Goal: Obtain resource: Obtain resource

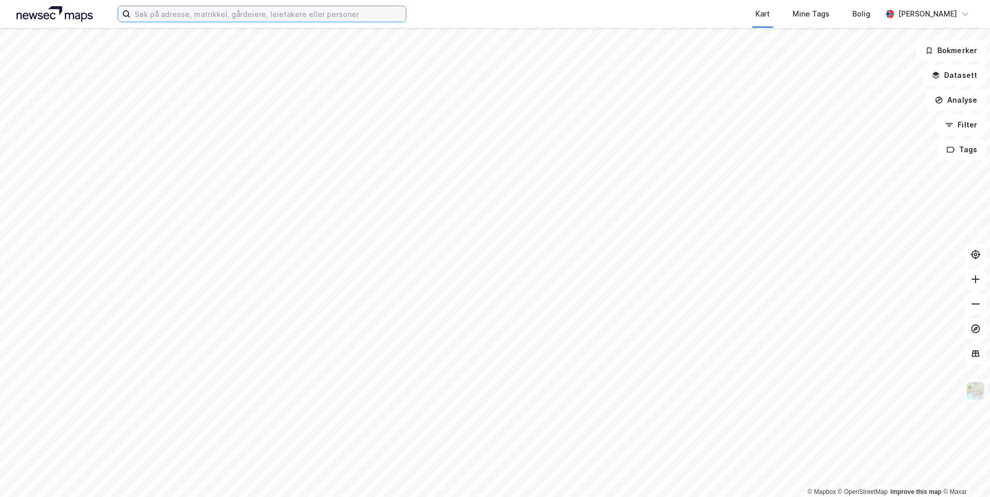
click at [394, 20] on input at bounding box center [267, 13] width 275 height 15
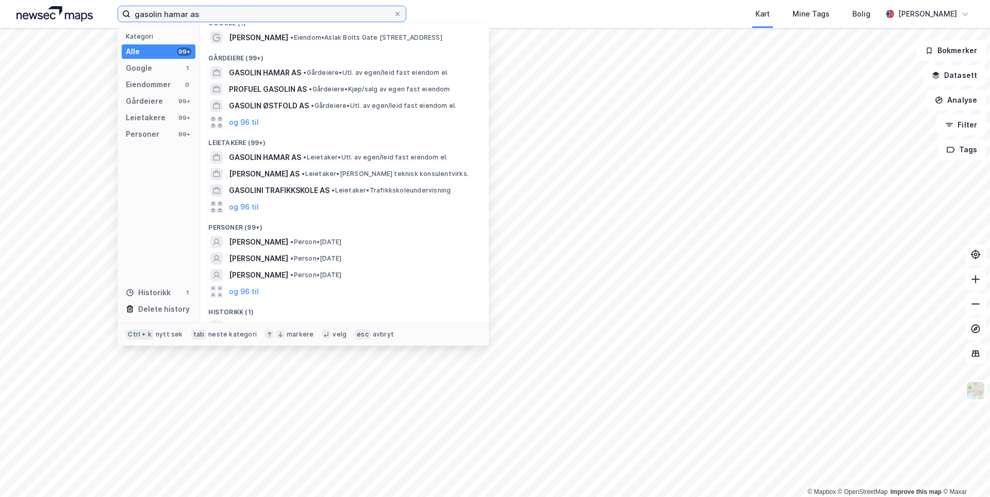
scroll to position [26, 0]
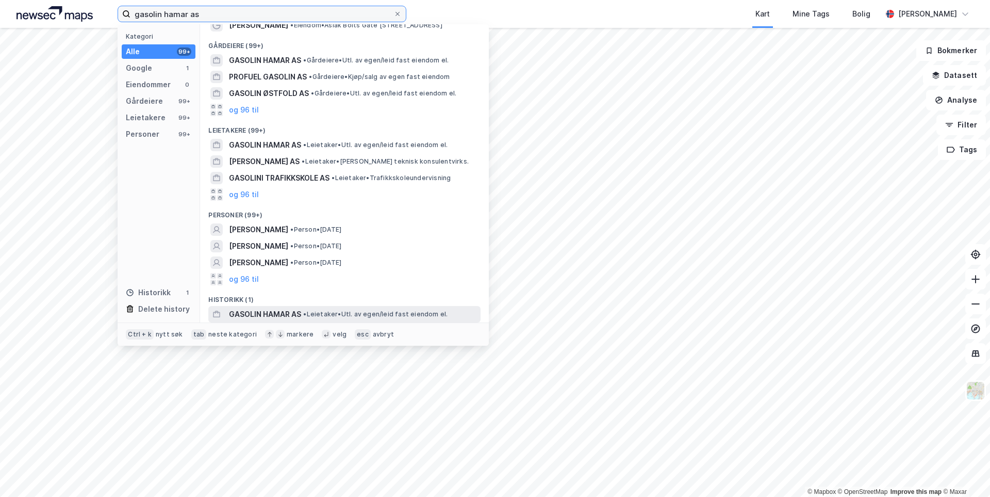
type input "gasolin hamar as"
click at [291, 313] on span "GASOLIN HAMAR AS" at bounding box center [265, 314] width 72 height 12
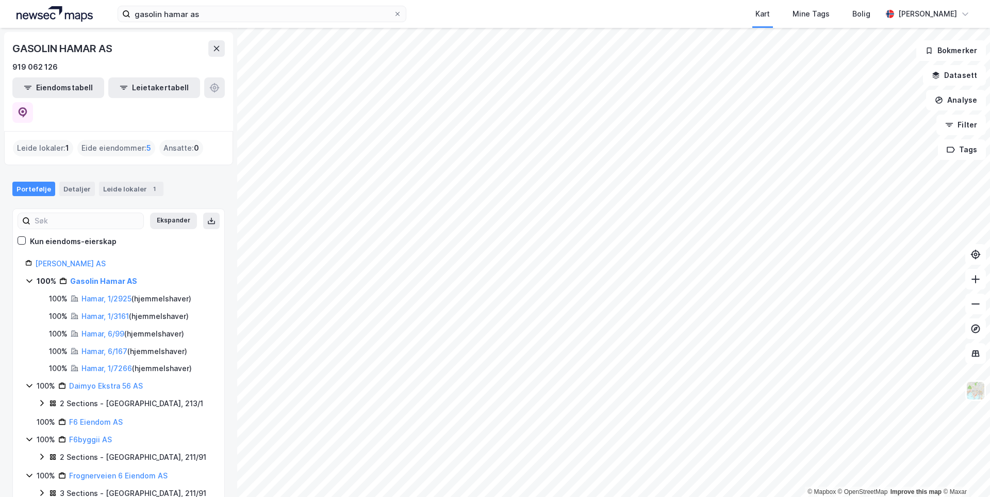
click at [30, 276] on icon at bounding box center [29, 280] width 8 height 8
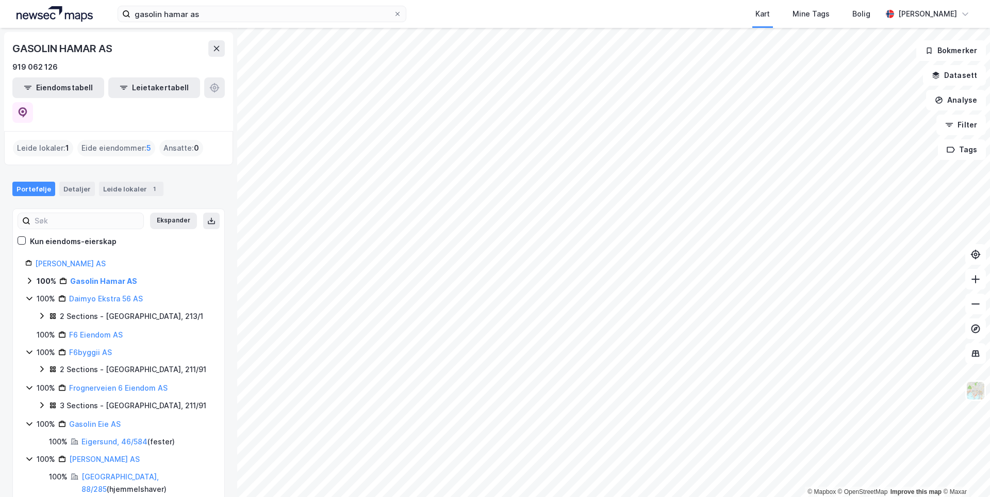
click at [29, 294] on icon at bounding box center [29, 298] width 8 height 8
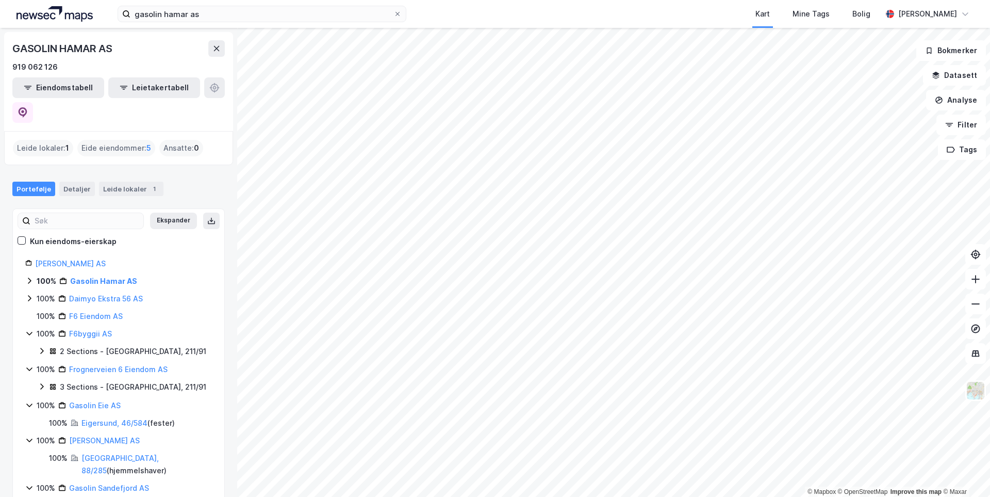
click at [30, 329] on icon at bounding box center [29, 333] width 8 height 8
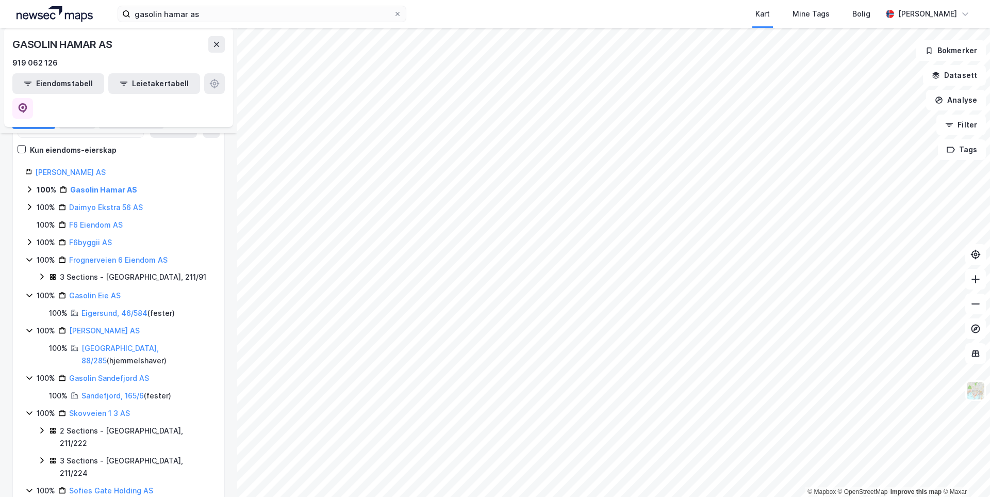
scroll to position [103, 0]
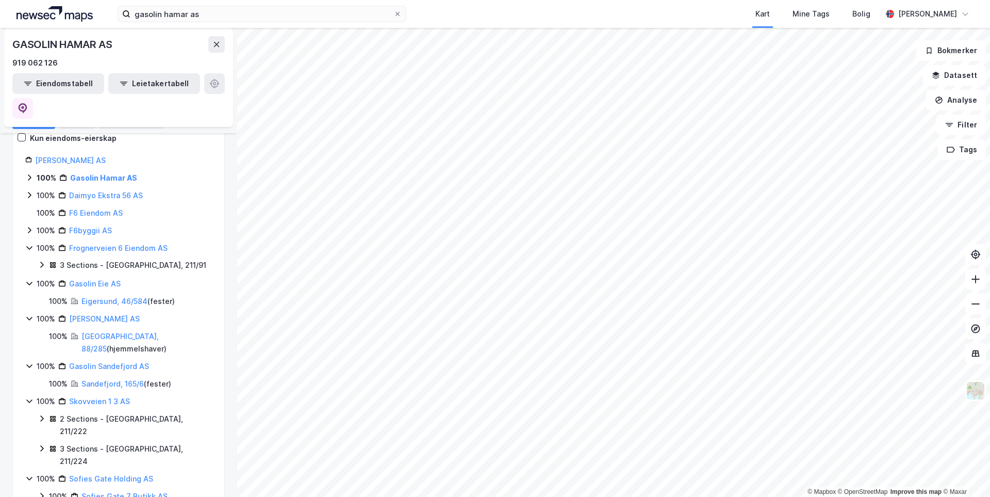
click at [27, 243] on icon at bounding box center [29, 247] width 8 height 8
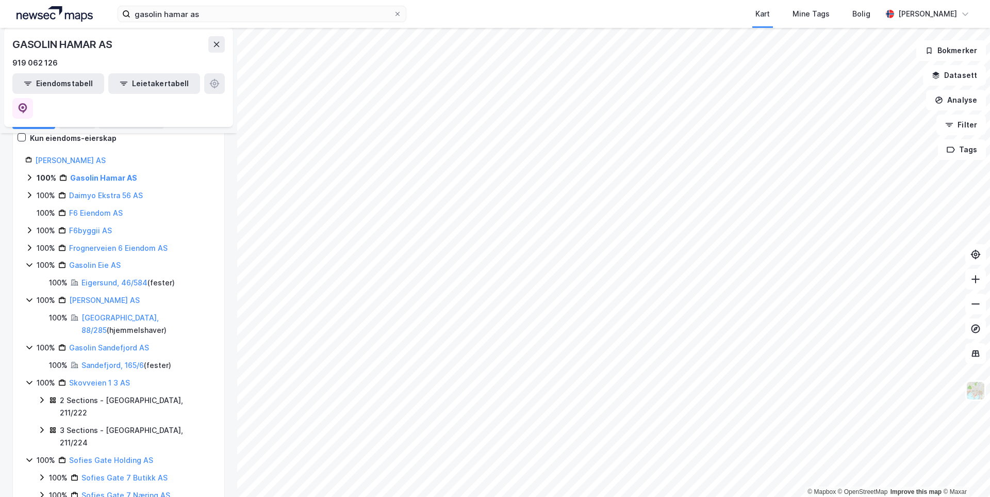
click at [28, 260] on icon at bounding box center [29, 264] width 8 height 8
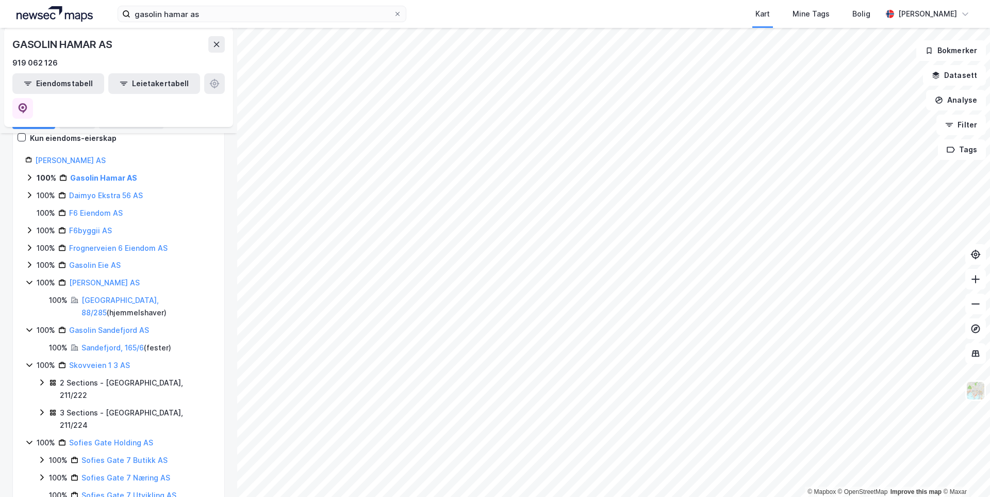
click at [28, 278] on icon at bounding box center [29, 282] width 8 height 8
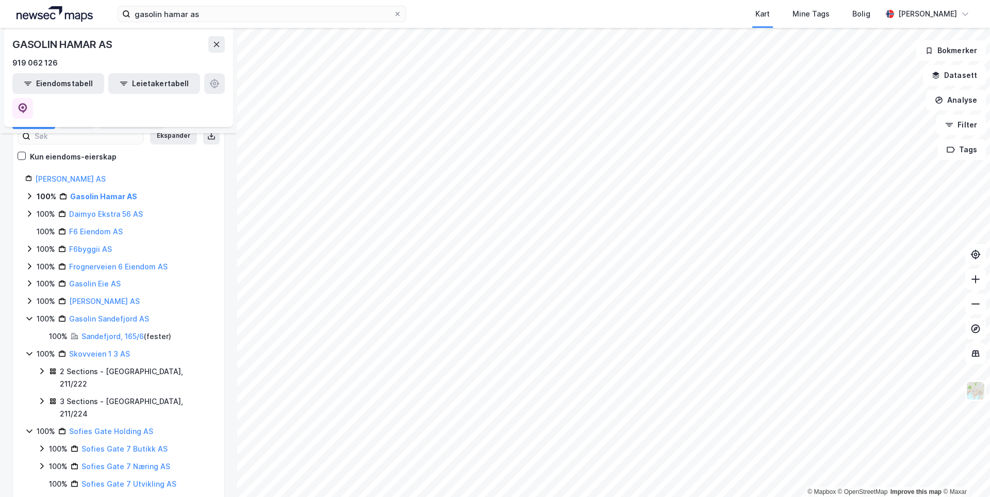
scroll to position [91, 0]
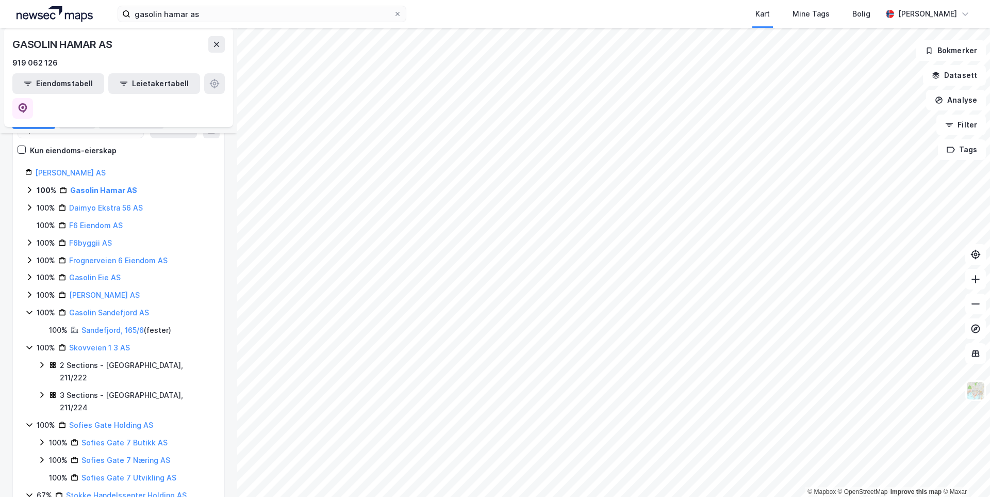
click at [27, 308] on icon at bounding box center [29, 312] width 8 height 8
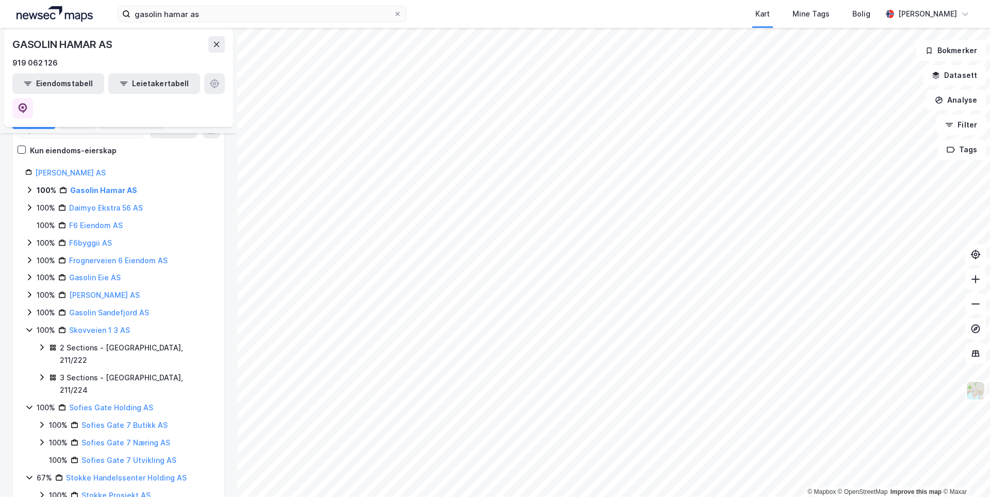
scroll to position [73, 0]
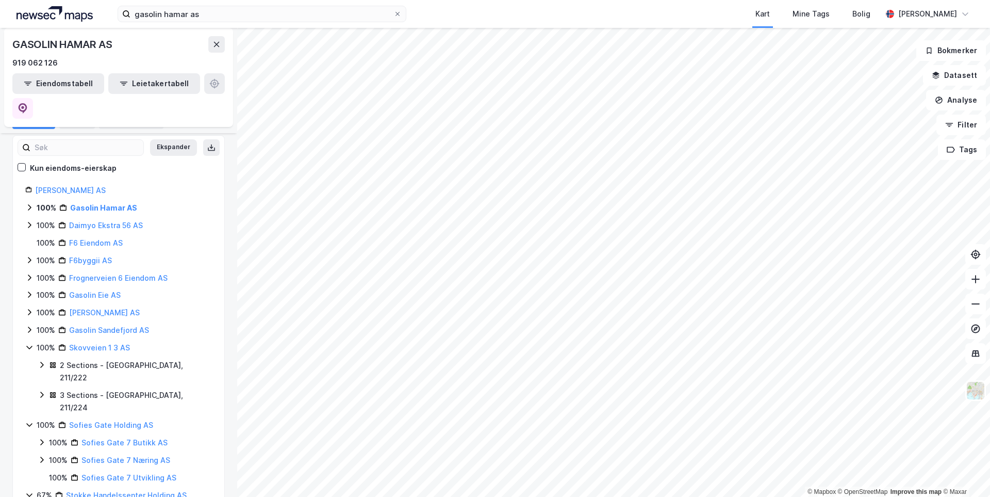
click at [24, 373] on div "Balder Bygulv AS 100% Gasolin Hamar AS 100% Daimyo Ekstra 56 AS 100% F6 Eiendom…" at bounding box center [118, 351] width 211 height 335
click at [26, 420] on icon at bounding box center [29, 424] width 8 height 8
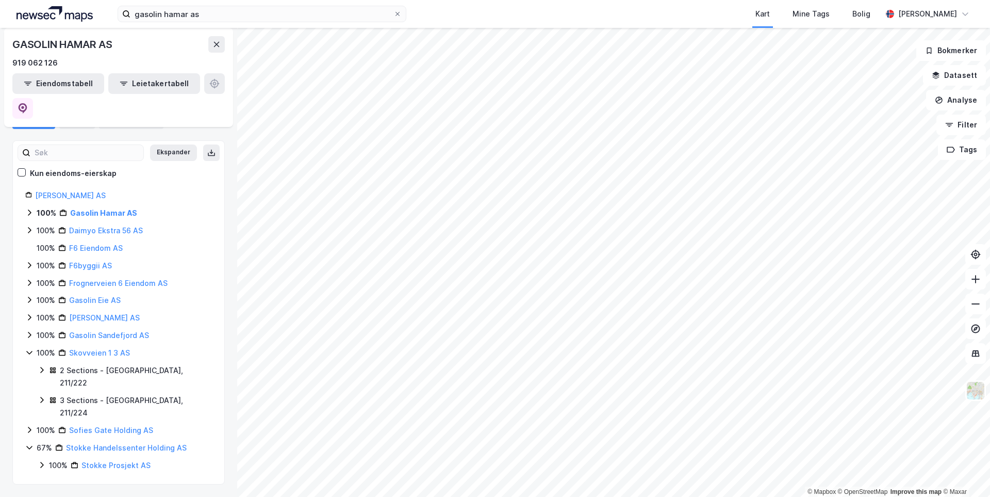
scroll to position [21, 0]
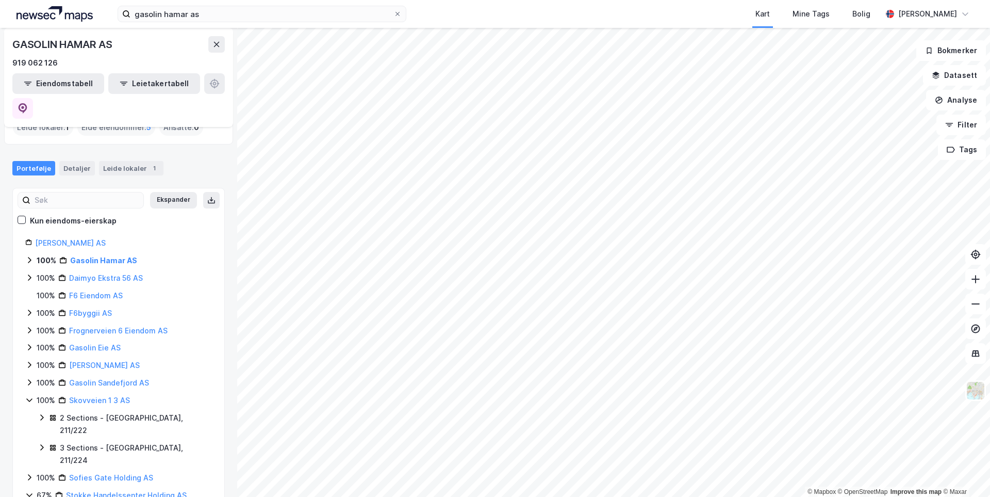
click at [28, 493] on icon at bounding box center [29, 495] width 6 height 4
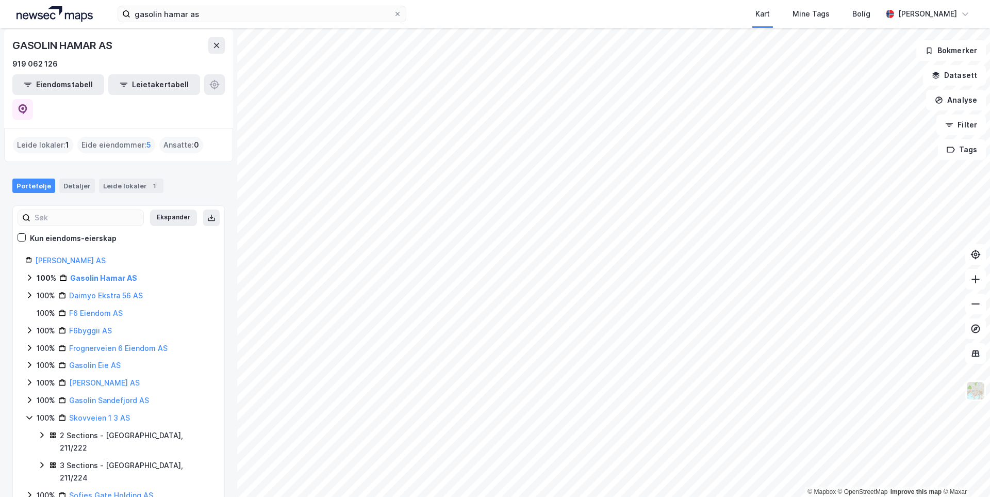
click at [26, 413] on icon at bounding box center [29, 417] width 8 height 8
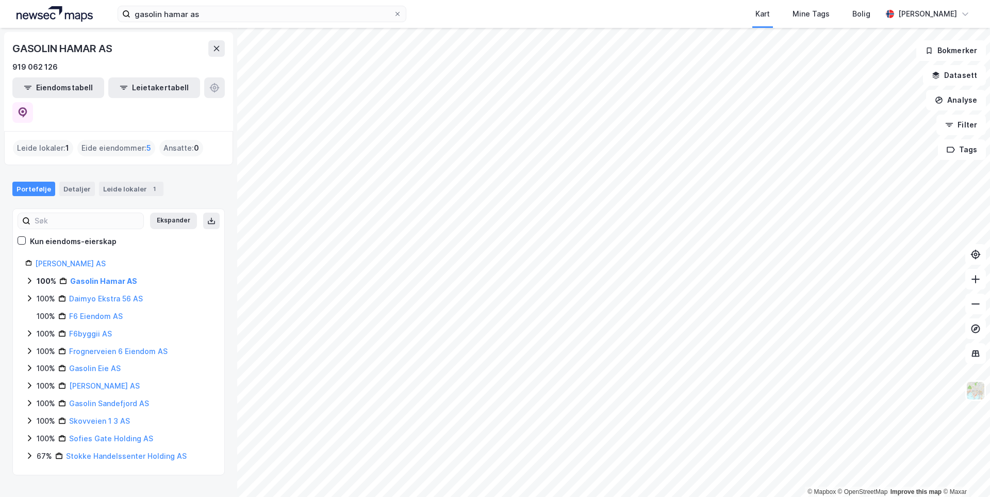
click at [105, 140] on div "Eide eiendommer : 5" at bounding box center [116, 148] width 78 height 16
click at [146, 142] on span "5" at bounding box center [148, 148] width 5 height 12
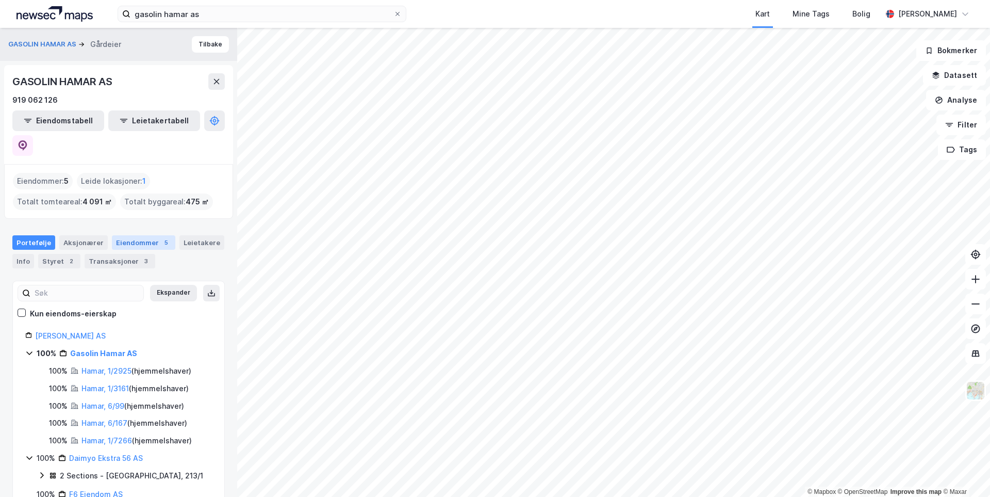
click at [142, 235] on div "Eiendommer 5" at bounding box center [143, 242] width 63 height 14
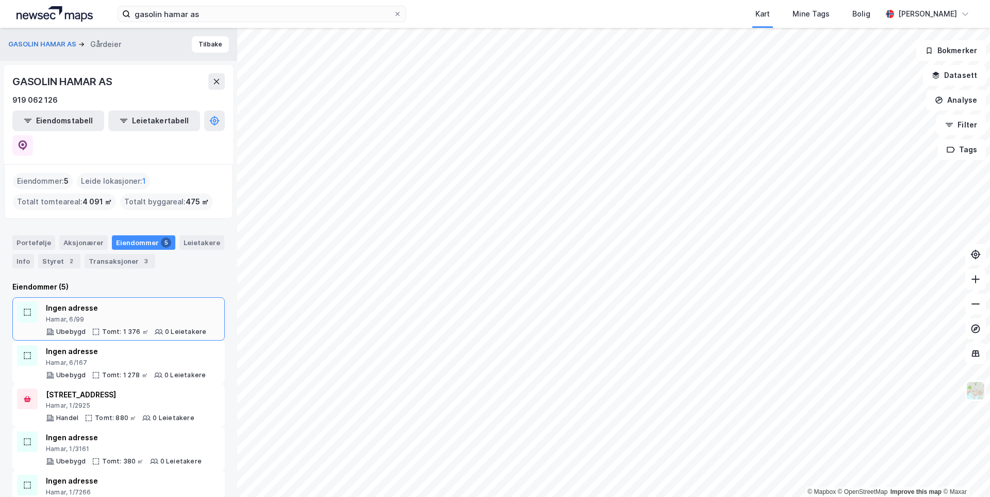
scroll to position [5, 0]
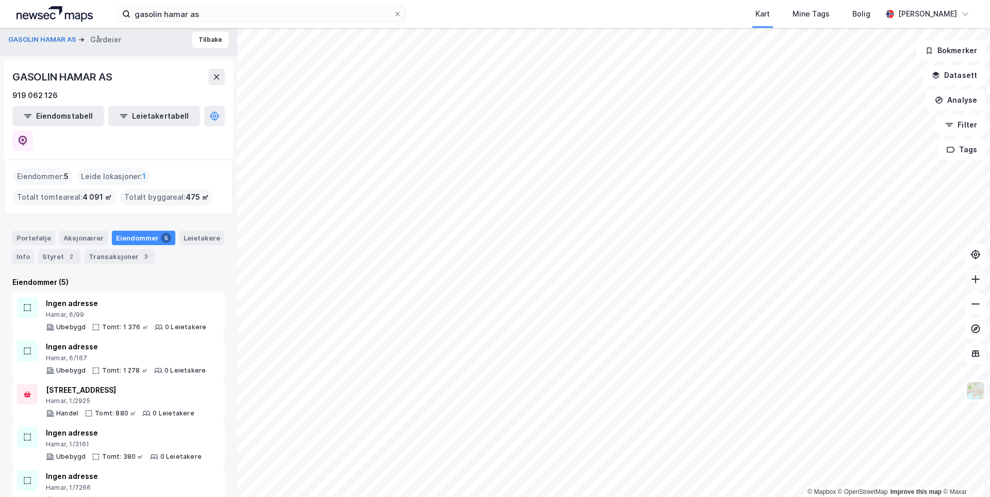
click at [985, 280] on button at bounding box center [975, 279] width 21 height 21
click at [62, 230] on div "Aksjonærer" at bounding box center [83, 237] width 48 height 14
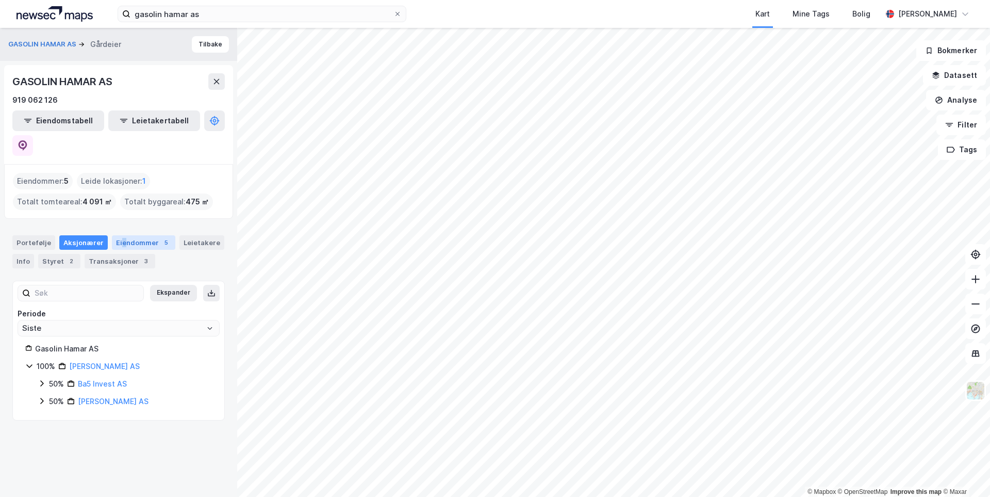
click at [119, 235] on div "Eiendommer 5" at bounding box center [143, 242] width 63 height 14
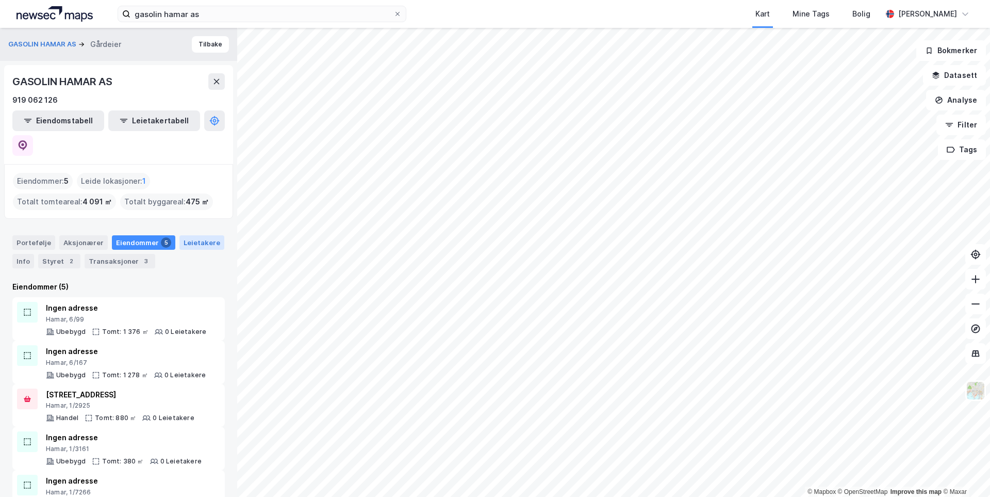
click at [212, 235] on div "Leietakere" at bounding box center [201, 242] width 45 height 14
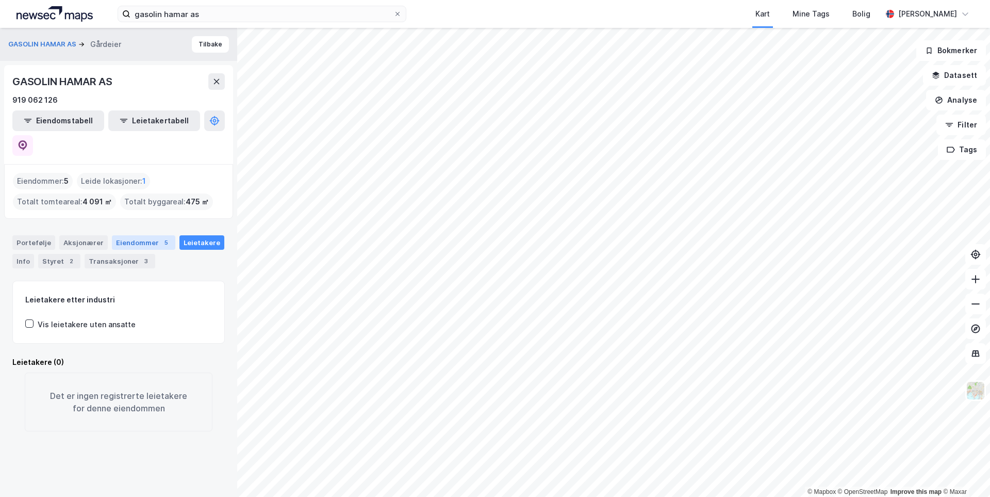
click at [143, 235] on div "Eiendommer 5" at bounding box center [143, 242] width 63 height 14
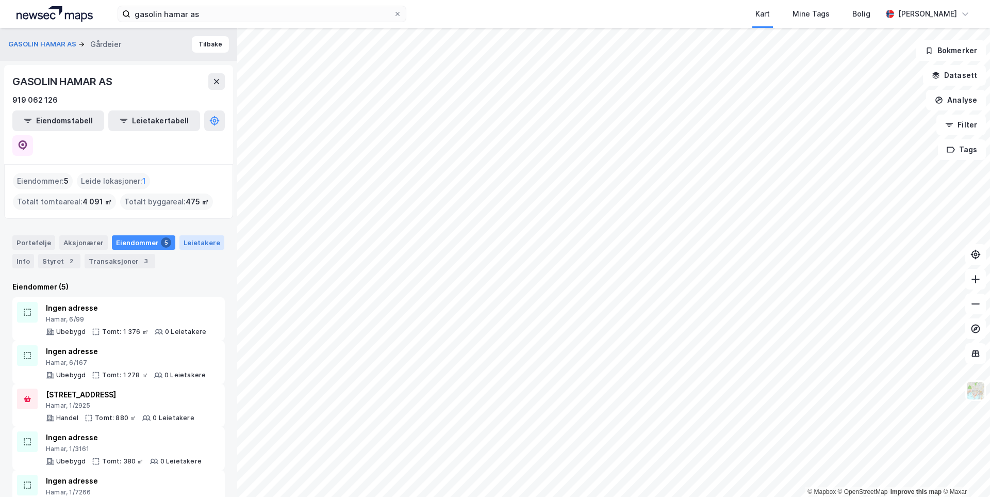
click at [200, 235] on div "Leietakere" at bounding box center [201, 242] width 45 height 14
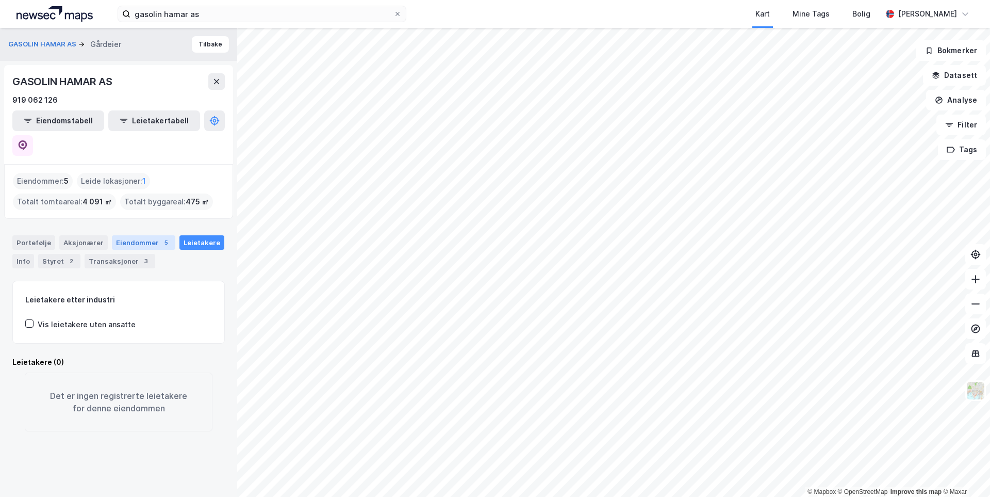
click at [129, 235] on div "Eiendommer 5" at bounding box center [143, 242] width 63 height 14
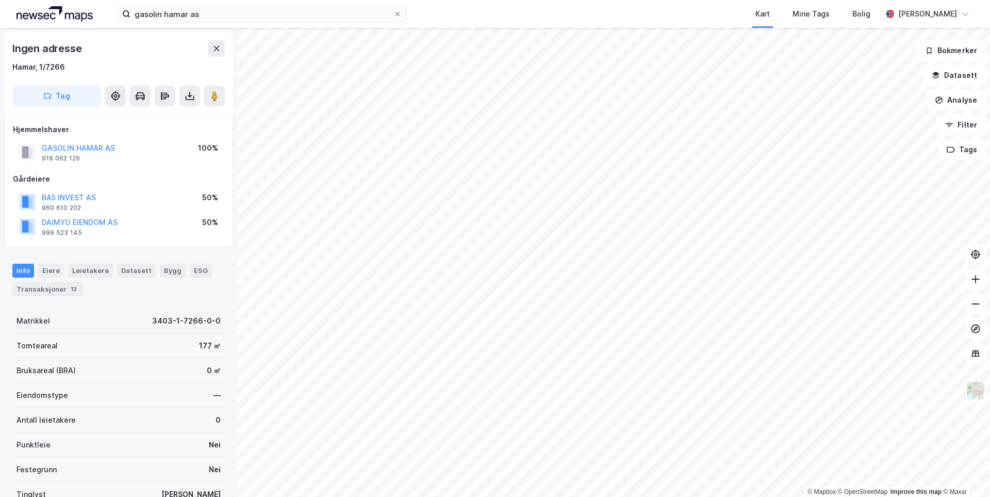
click at [5, 139] on div "Hjemmelshaver GASOLIN HAMAR AS 919 062 126 100% Gårdeiere BA5 INVEST AS 960 610…" at bounding box center [118, 180] width 229 height 133
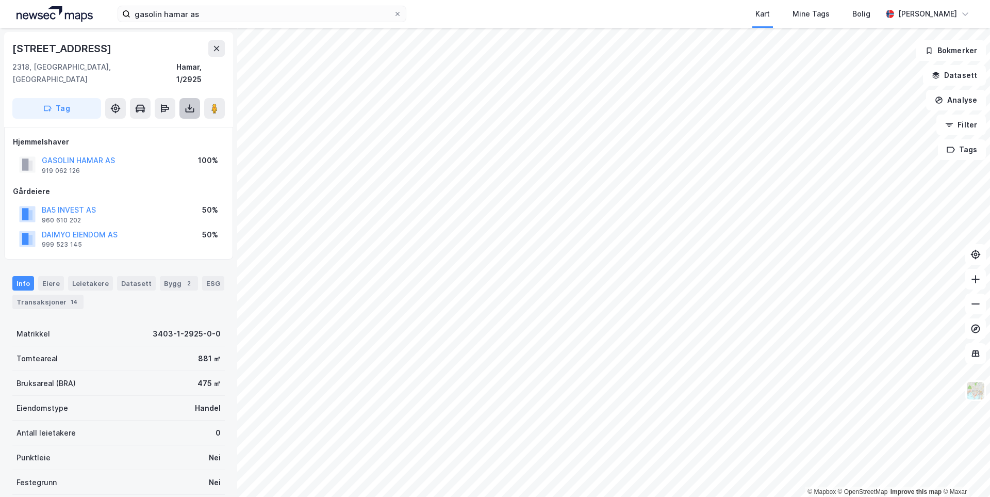
click at [191, 108] on icon at bounding box center [190, 110] width 9 height 4
click at [173, 121] on div "Last ned grunnbok" at bounding box center [145, 129] width 110 height 16
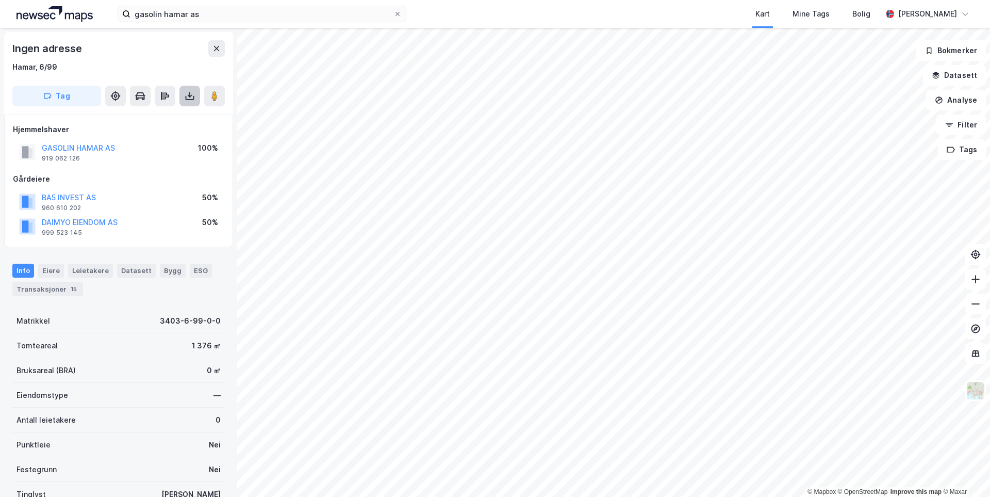
click at [184, 102] on button at bounding box center [189, 96] width 21 height 21
click at [180, 113] on div "Last ned grunnbok" at bounding box center [145, 116] width 110 height 16
click at [189, 93] on icon at bounding box center [190, 96] width 10 height 10
click at [176, 116] on div "Last ned grunnbok" at bounding box center [145, 116] width 110 height 16
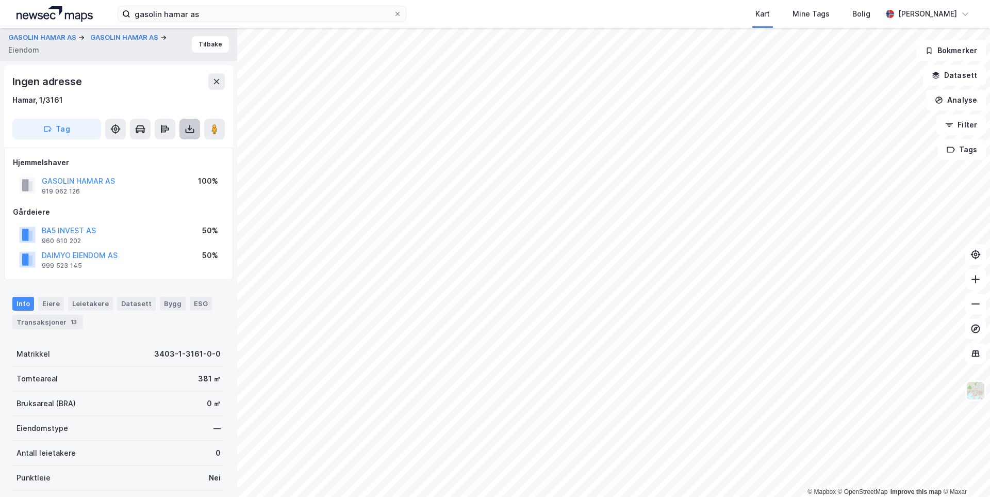
click at [189, 130] on icon at bounding box center [190, 129] width 10 height 10
click at [169, 148] on div "Last ned grunnbok" at bounding box center [139, 149] width 60 height 8
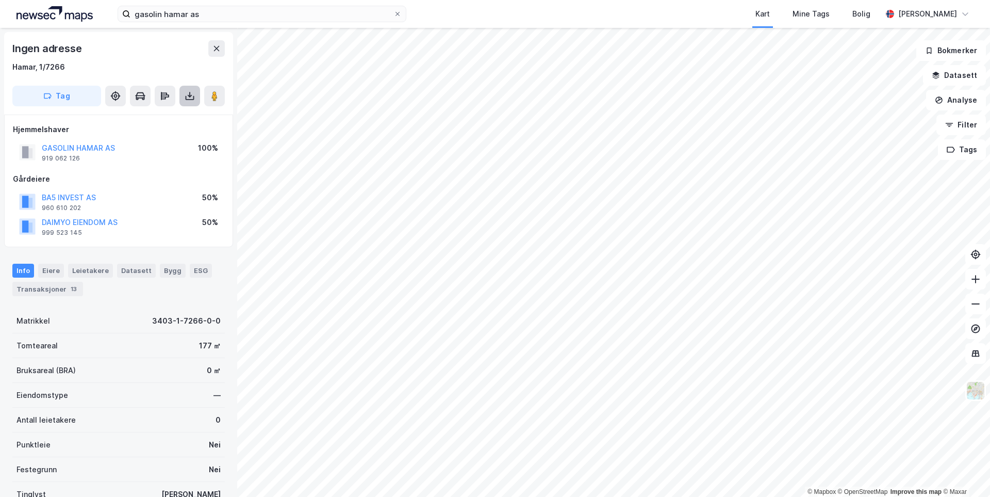
click at [187, 101] on icon at bounding box center [190, 96] width 10 height 10
click at [180, 119] on div "Last ned grunnbok" at bounding box center [145, 116] width 110 height 16
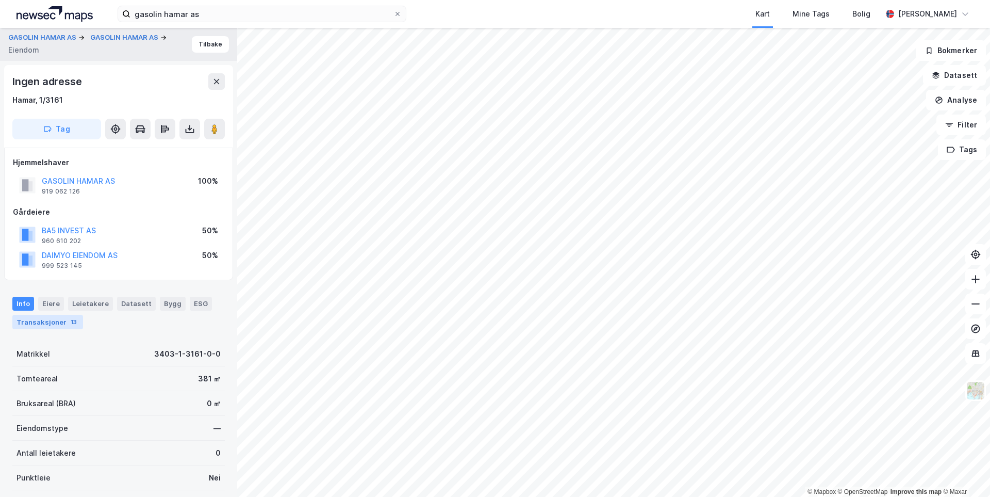
click at [48, 324] on div "Transaksjoner 13" at bounding box center [47, 322] width 71 height 14
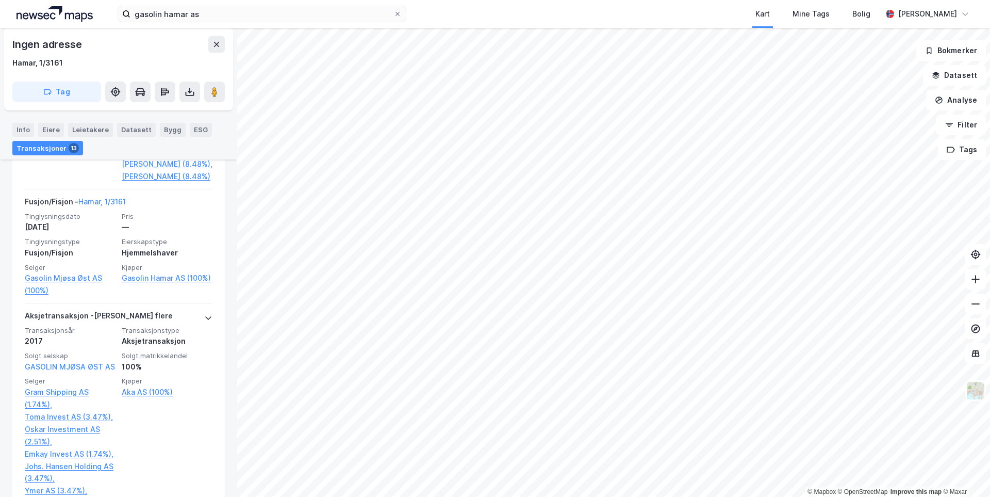
scroll to position [811, 0]
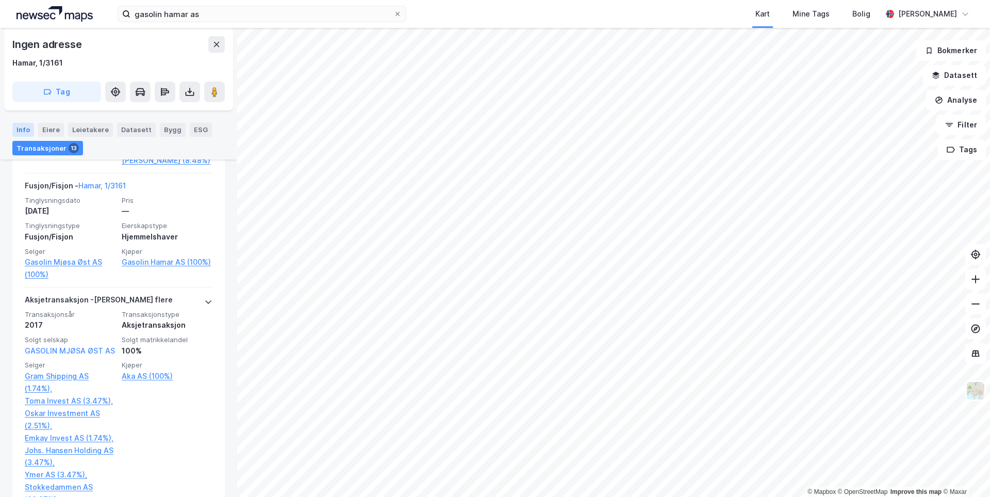
click at [25, 133] on div "Info" at bounding box center [23, 129] width 22 height 13
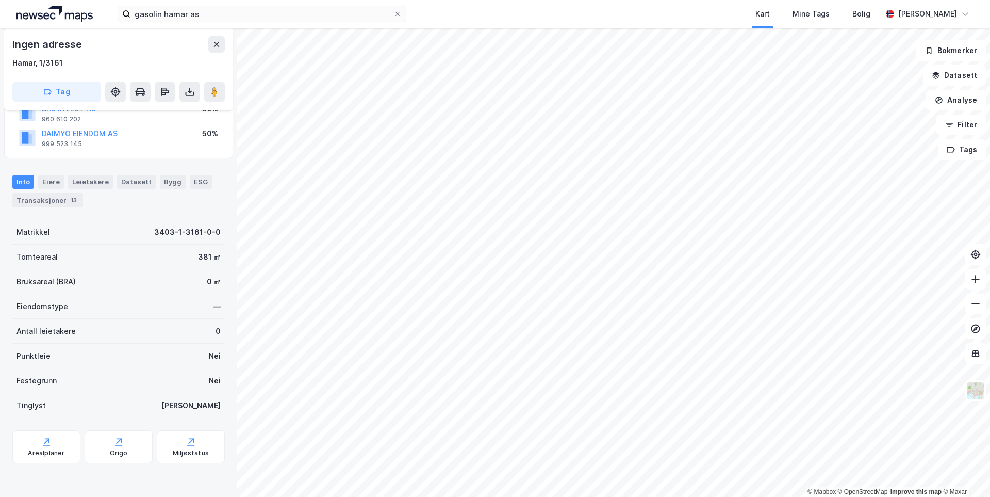
scroll to position [122, 0]
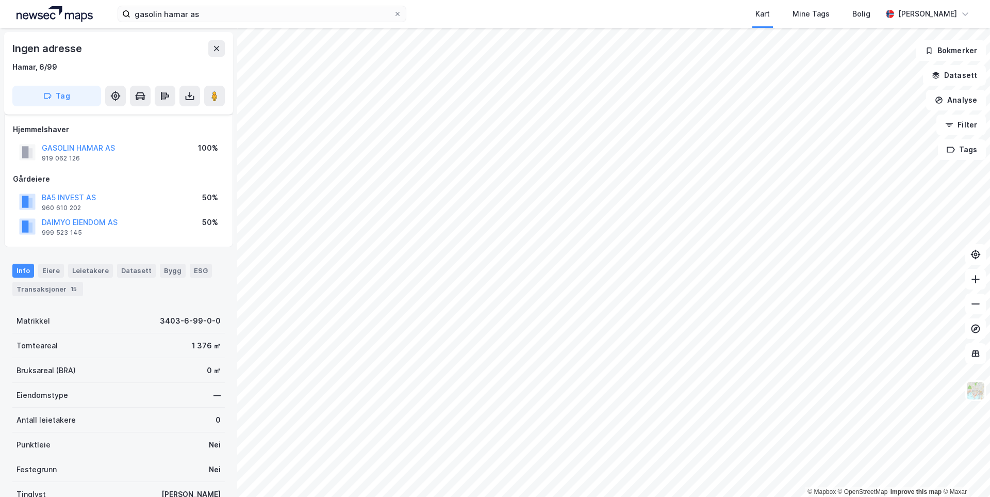
scroll to position [89, 0]
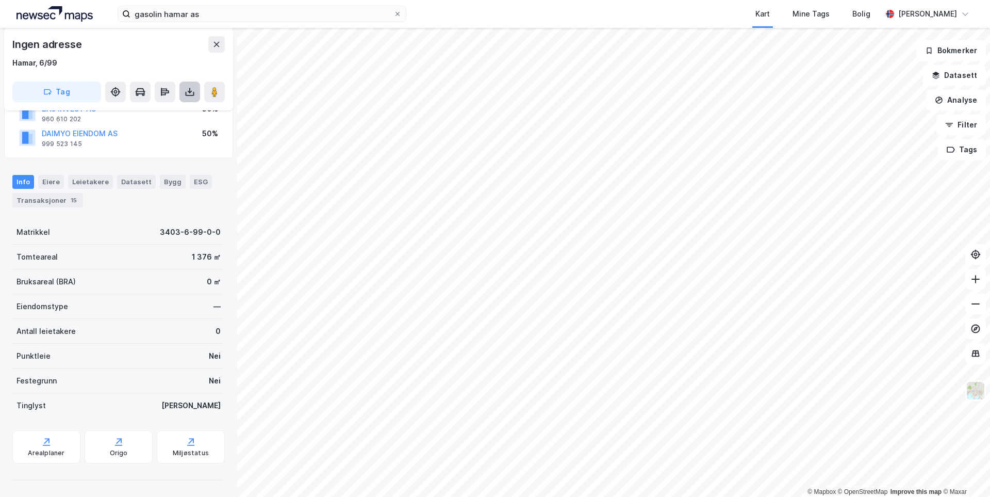
click at [189, 87] on icon at bounding box center [190, 92] width 10 height 10
click at [157, 128] on div "Last ned matrikkelrapport" at bounding box center [151, 129] width 85 height 8
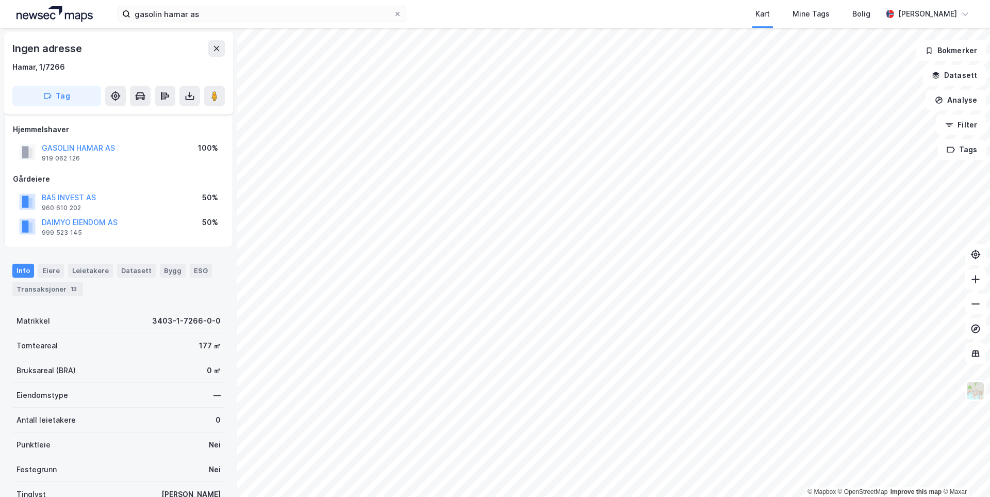
scroll to position [89, 0]
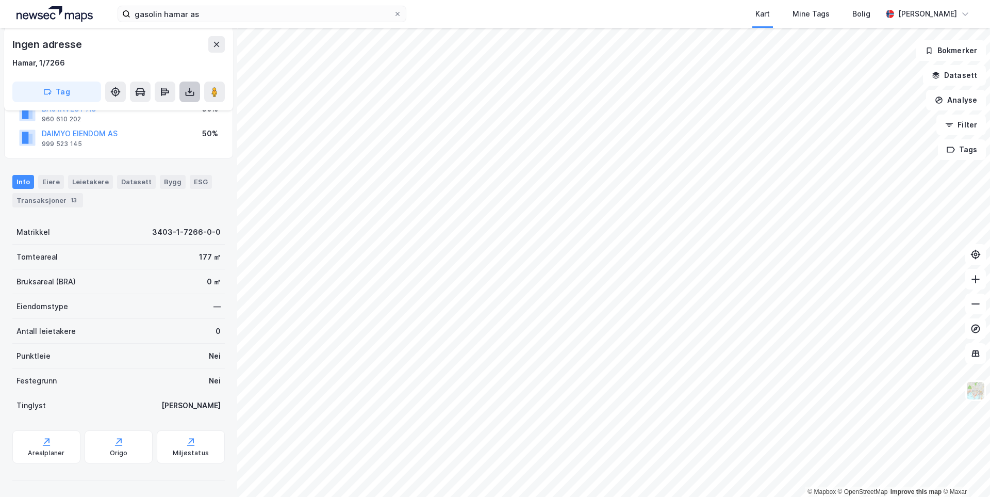
click at [191, 96] on icon at bounding box center [190, 92] width 10 height 10
click at [179, 129] on div "Last ned matrikkelrapport" at bounding box center [151, 129] width 85 height 8
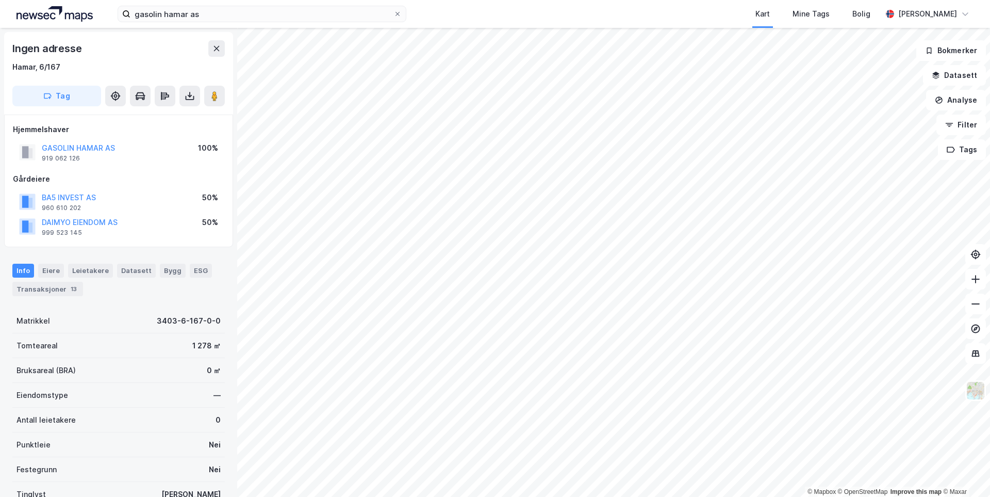
scroll to position [89, 0]
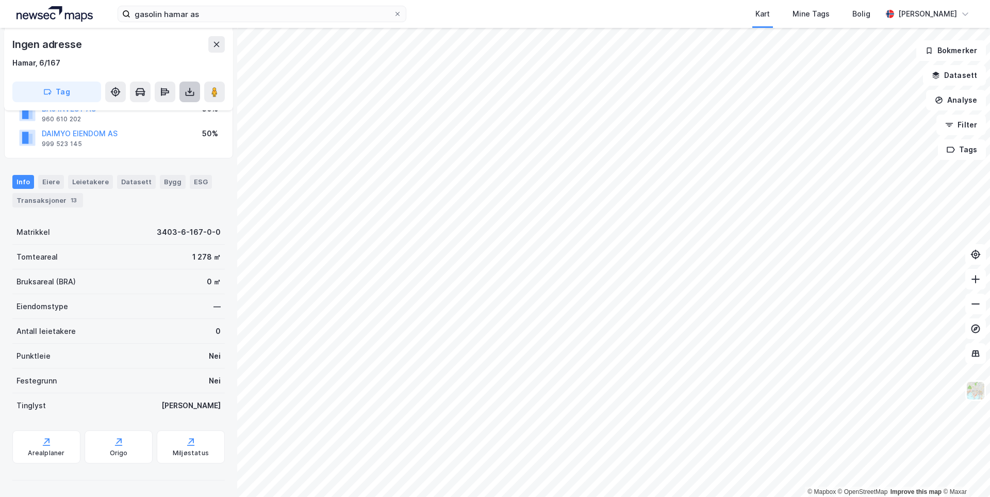
click at [190, 97] on button at bounding box center [189, 91] width 21 height 21
click at [139, 131] on div "Last ned matrikkelrapport" at bounding box center [151, 129] width 85 height 8
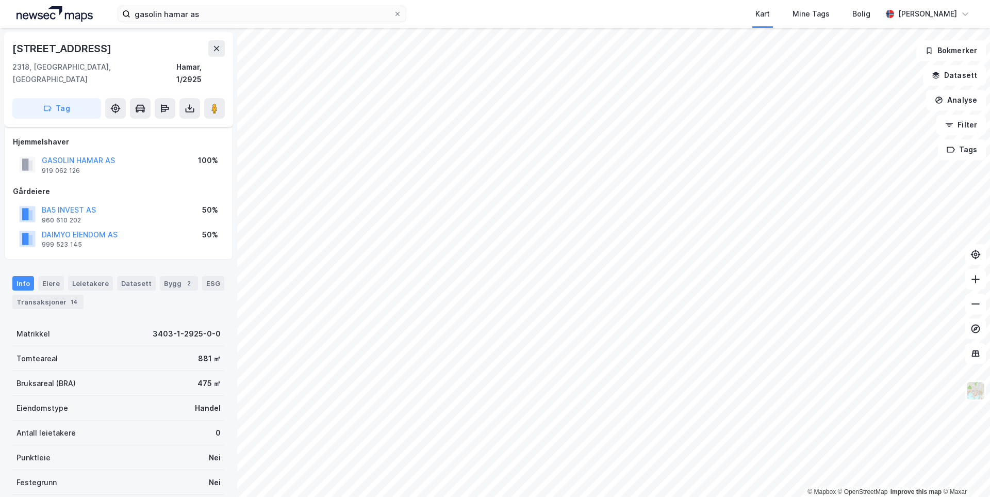
scroll to position [89, 0]
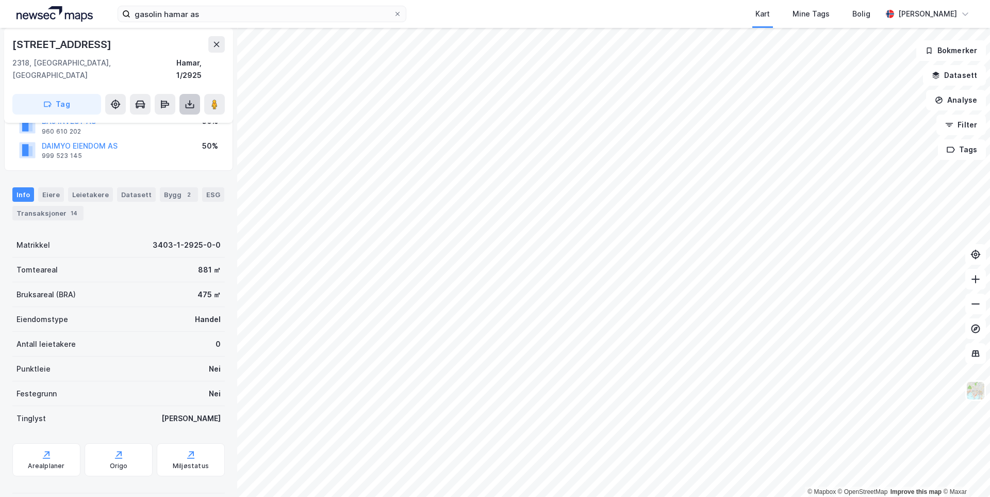
click at [193, 99] on icon at bounding box center [190, 104] width 10 height 10
click at [179, 137] on div "Last ned matrikkelrapport" at bounding box center [151, 141] width 85 height 8
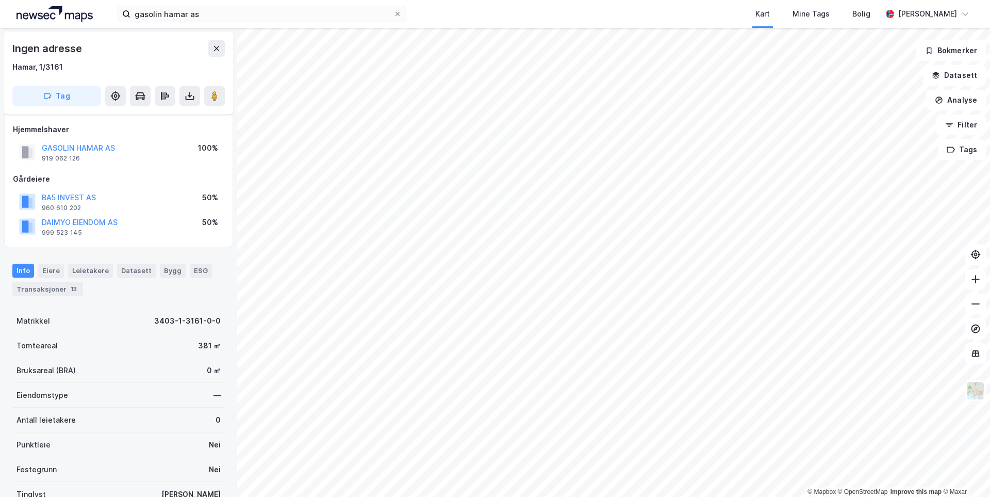
scroll to position [89, 0]
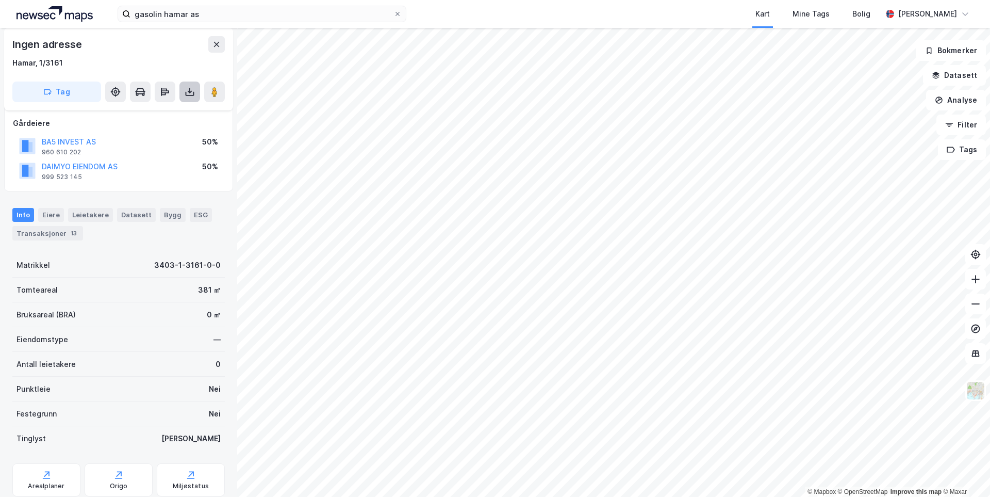
click at [186, 96] on icon at bounding box center [190, 92] width 10 height 10
click at [179, 126] on div "Last ned matrikkelrapport" at bounding box center [151, 129] width 85 height 8
click at [138, 128] on div "Last ned matrikkelrapport" at bounding box center [151, 129] width 85 height 8
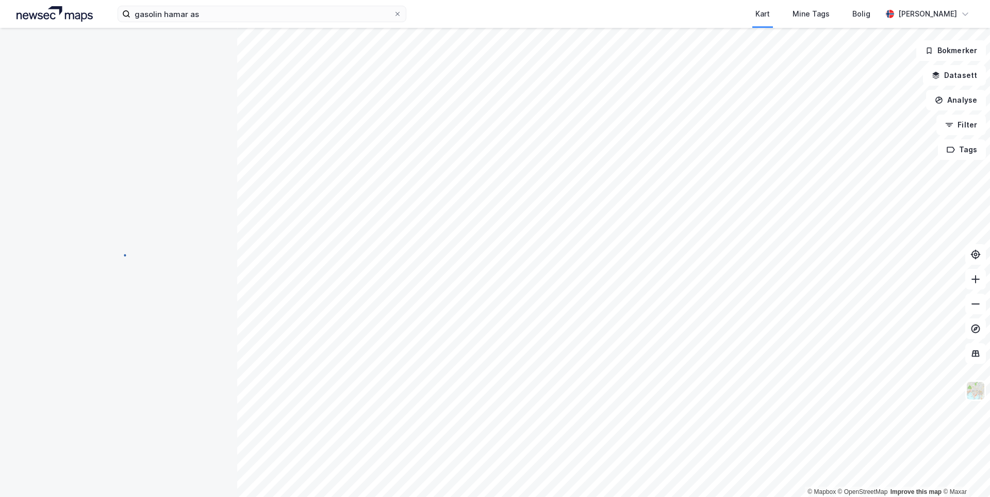
scroll to position [89, 0]
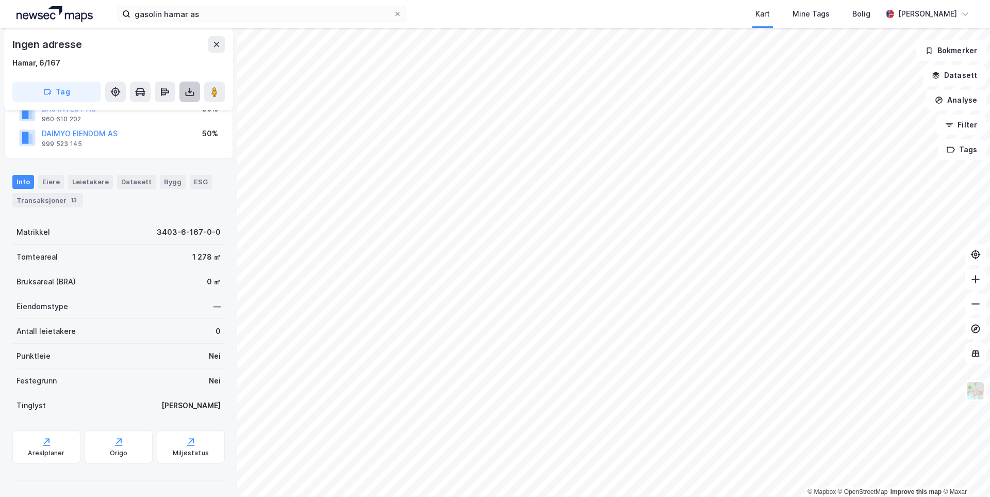
click at [194, 89] on button at bounding box center [189, 91] width 21 height 21
click at [170, 126] on div "Last ned matrikkelrapport" at bounding box center [151, 129] width 85 height 8
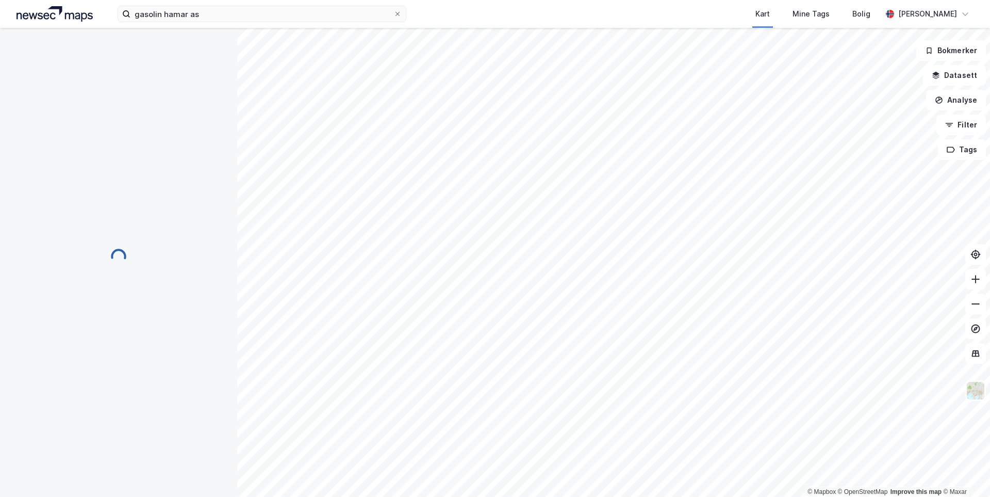
scroll to position [89, 0]
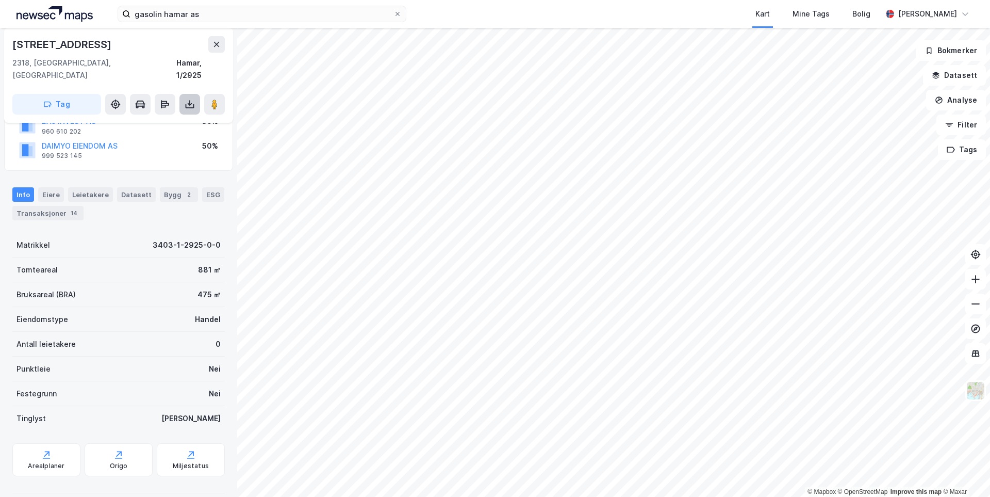
click at [193, 100] on button at bounding box center [189, 104] width 21 height 21
click at [173, 137] on div "Last ned matrikkelrapport" at bounding box center [151, 141] width 85 height 8
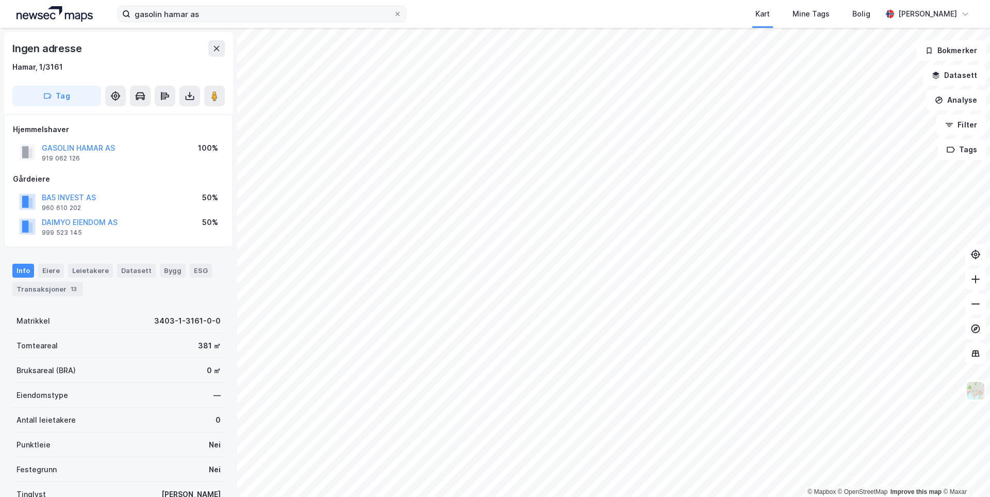
scroll to position [89, 0]
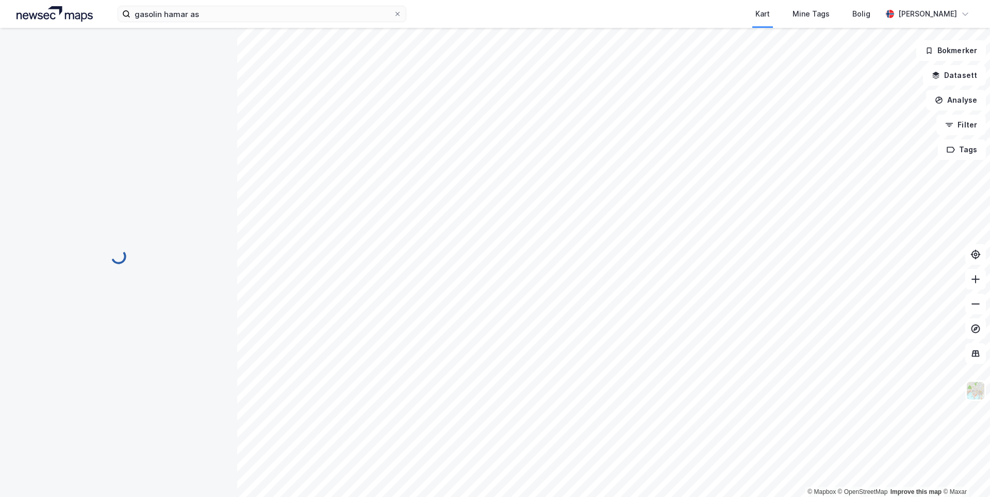
scroll to position [1, 0]
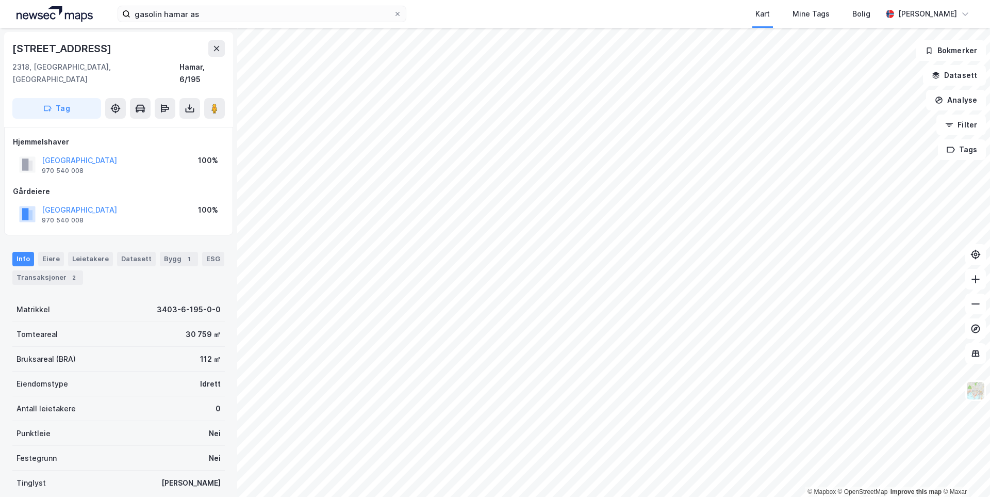
scroll to position [1, 0]
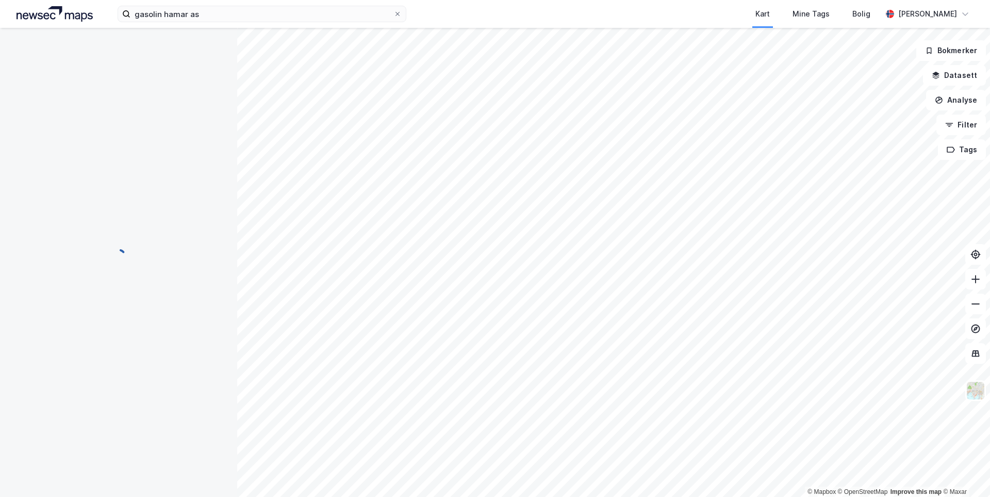
scroll to position [1, 0]
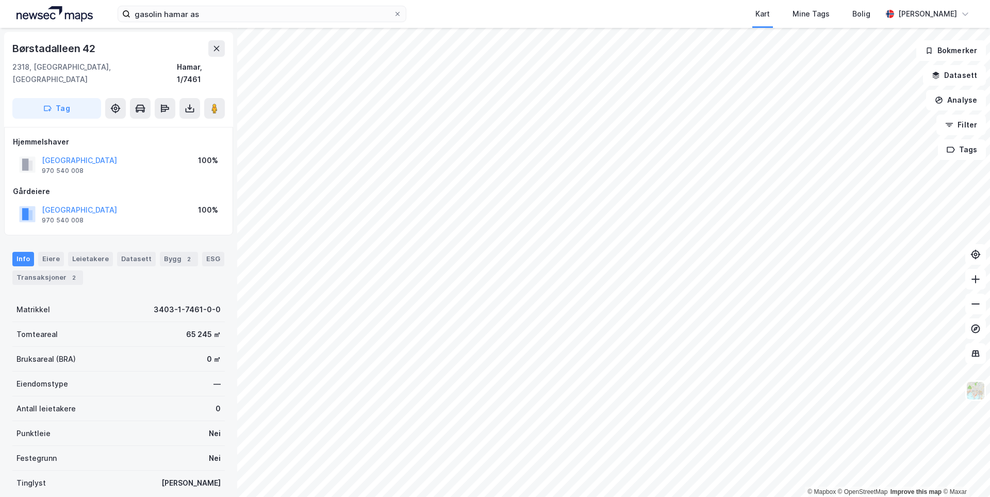
scroll to position [1, 0]
click at [972, 283] on icon at bounding box center [975, 279] width 10 height 10
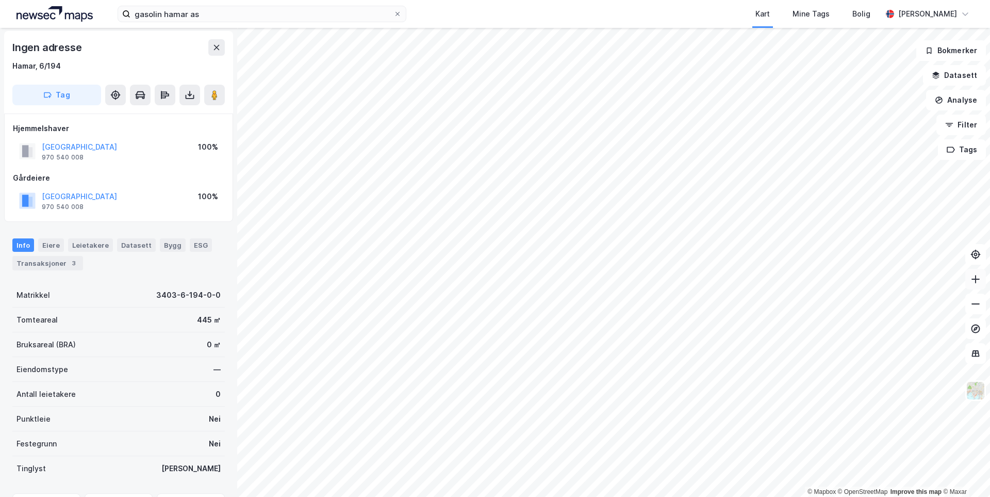
scroll to position [1, 0]
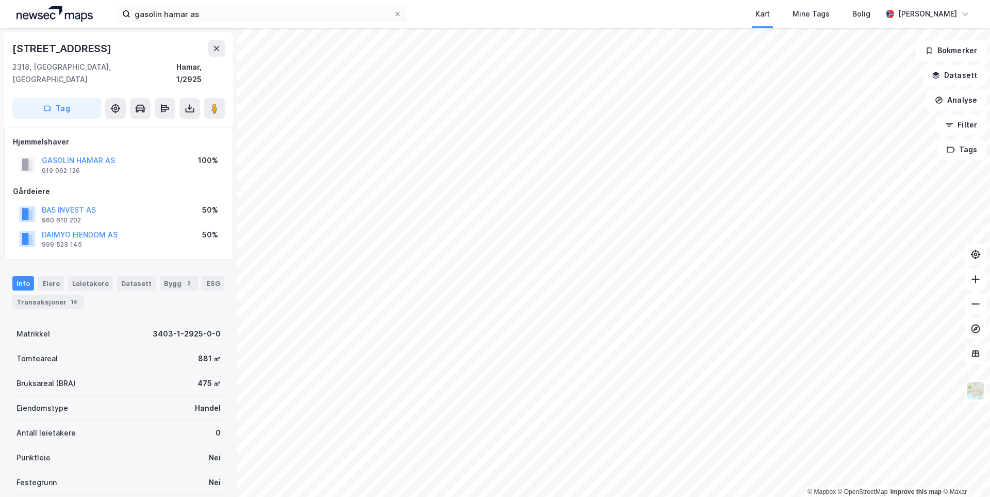
scroll to position [1, 0]
drag, startPoint x: 100, startPoint y: 48, endPoint x: 2, endPoint y: 54, distance: 97.6
click at [2, 54] on div "Furnesvegen 111 2318, [GEOGRAPHIC_DATA], Innlandet [GEOGRAPHIC_DATA], 1/2925 Ta…" at bounding box center [118, 262] width 237 height 469
copy div "[STREET_ADDRESS]"
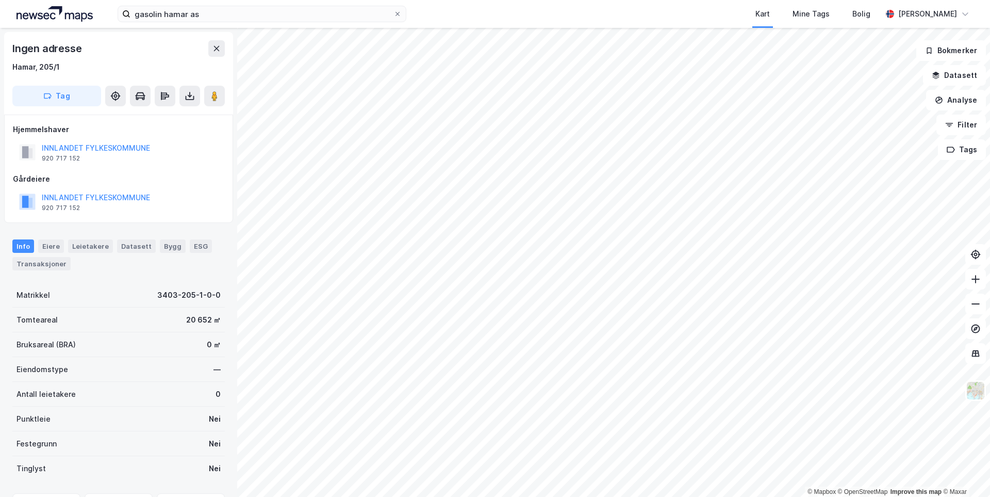
scroll to position [1, 0]
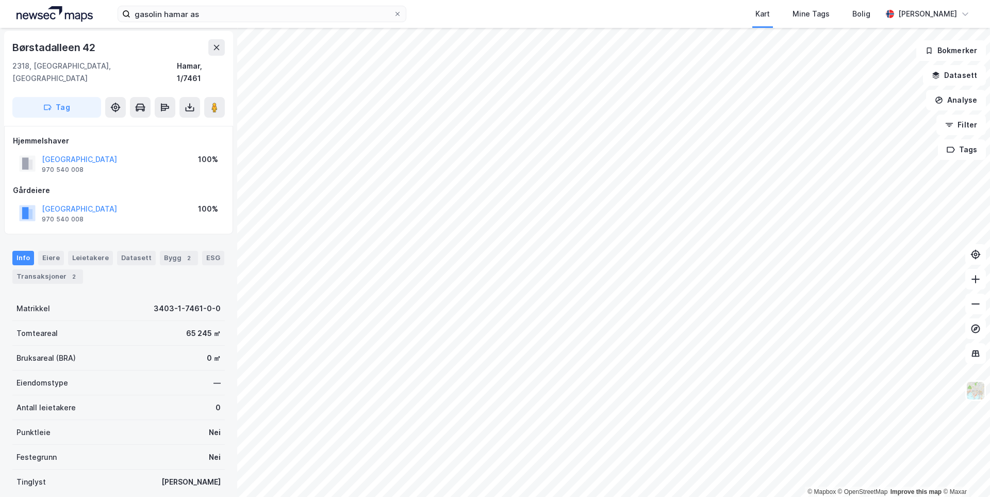
scroll to position [1, 0]
click at [975, 275] on icon at bounding box center [975, 279] width 10 height 10
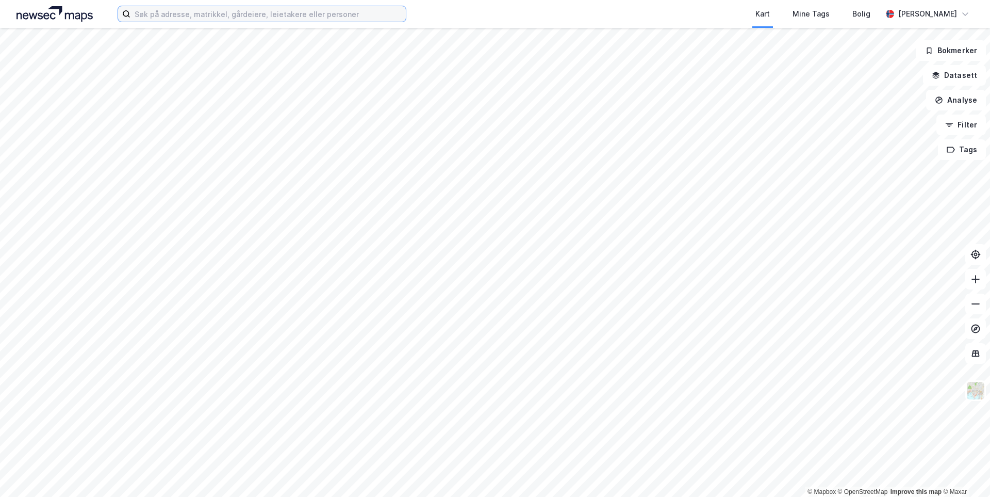
click at [230, 12] on input at bounding box center [267, 13] width 275 height 15
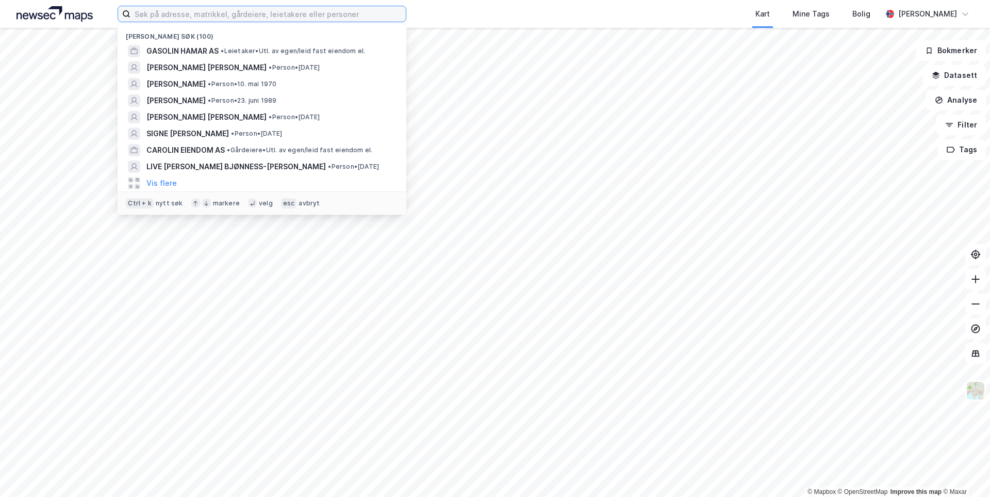
paste input "Thomas Heftyes gate 44B"
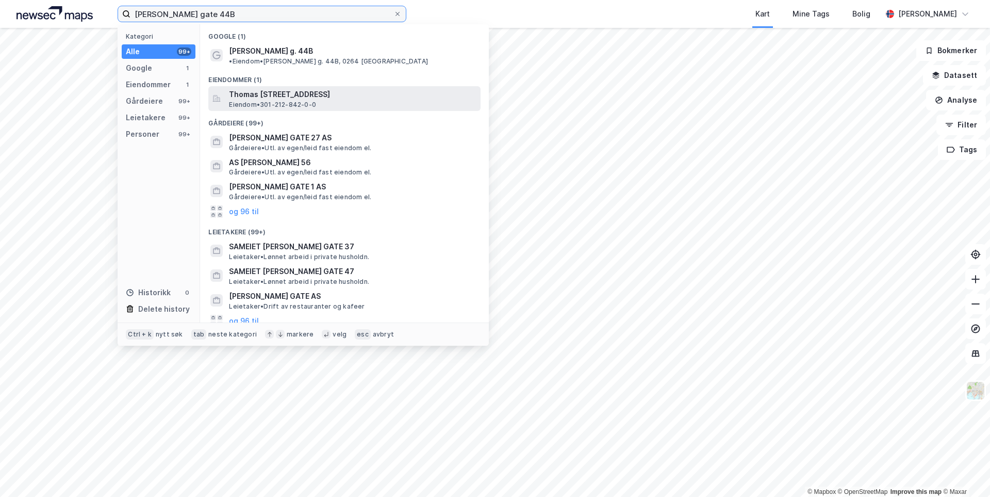
type input "Thomas Heftyes gate 44B"
click at [289, 90] on span "Thomas Heftyes gate 44B, 0264, OSLO, OSLO" at bounding box center [352, 94] width 247 height 12
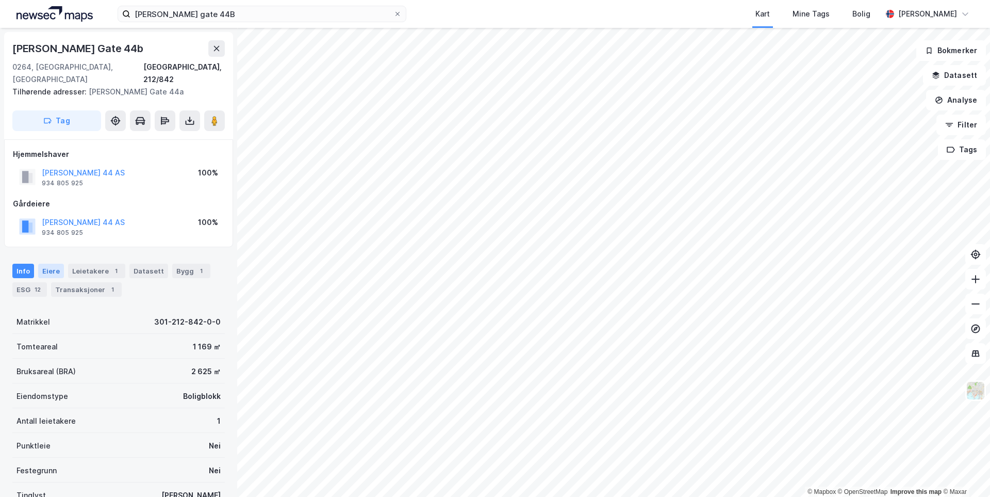
click at [56, 263] on div "Eiere" at bounding box center [51, 270] width 26 height 14
